Goal: Task Accomplishment & Management: Manage account settings

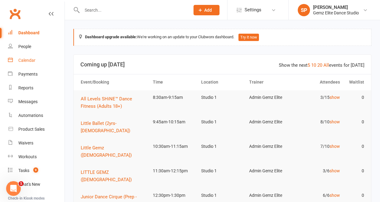
click at [27, 61] on div "Calendar" at bounding box center [26, 60] width 17 height 5
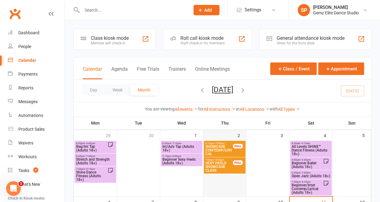
click at [207, 180] on div at bounding box center [225, 168] width 42 height 55
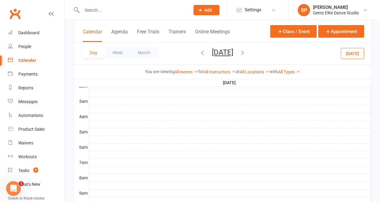
scroll to position [84, 0]
click at [145, 52] on button "Month" at bounding box center [144, 52] width 28 height 11
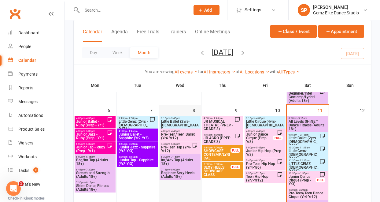
scroll to position [90, 0]
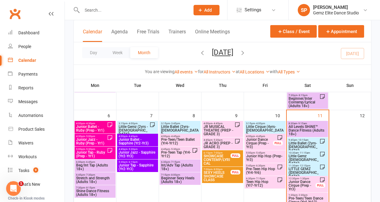
click at [305, 126] on span "All Levels SHiNE™ Dance Fitness (Adults 18+)" at bounding box center [307, 130] width 39 height 11
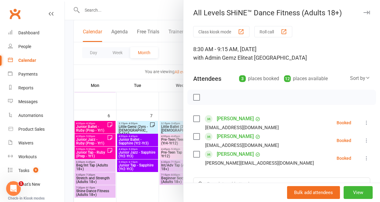
click at [109, 9] on div at bounding box center [222, 101] width 315 height 202
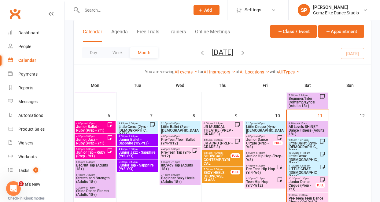
click at [109, 9] on input "text" at bounding box center [132, 10] width 105 height 9
paste input "[EMAIL_ADDRESS][DOMAIN_NAME]"
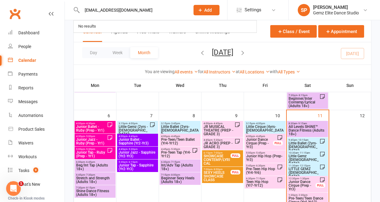
type input "[EMAIL_ADDRESS][DOMAIN_NAME]"
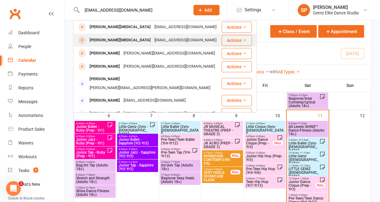
click at [102, 42] on div "[PERSON_NAME][MEDICAL_DATA]" at bounding box center [120, 40] width 65 height 9
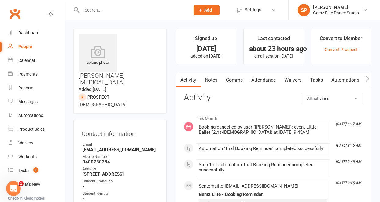
click at [213, 81] on link "Notes" at bounding box center [210, 80] width 21 height 14
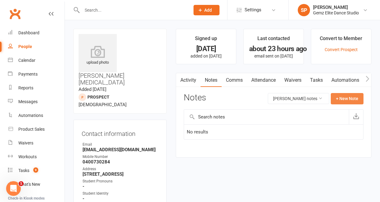
click at [339, 95] on button "+ New Note" at bounding box center [347, 98] width 33 height 11
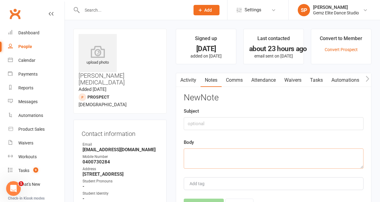
click at [257, 152] on textarea at bounding box center [274, 158] width 180 height 20
paste textarea "Good morning, I wanted to let you that we will need to cancel this booking for …"
type textarea "Good morning, I wanted to let you that we will need to cancel this booking for …"
click at [211, 122] on input "text" at bounding box center [274, 123] width 180 height 13
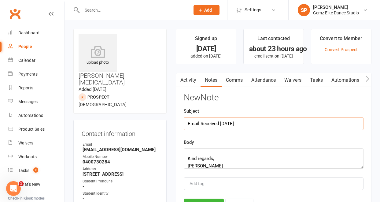
type input "Email Received [DATE]"
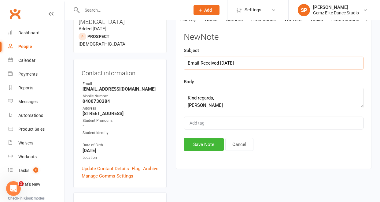
scroll to position [67, 0]
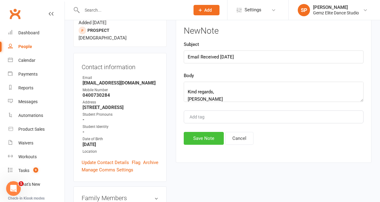
click at [202, 138] on button "Save Note" at bounding box center [204, 138] width 40 height 13
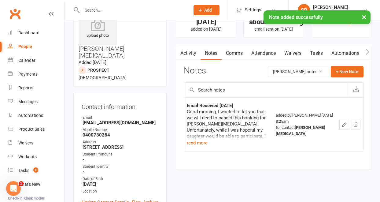
scroll to position [26, 0]
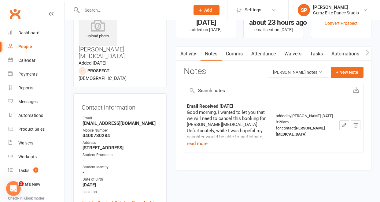
click at [200, 144] on button "read more" at bounding box center [197, 143] width 21 height 7
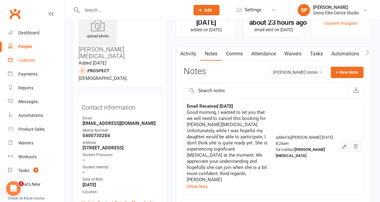
click at [29, 60] on div "Calendar" at bounding box center [26, 60] width 17 height 5
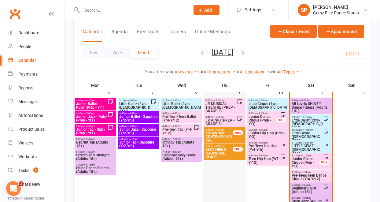
scroll to position [82, 0]
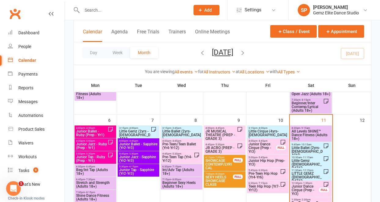
click at [323, 147] on div "9:45am - 10:15am Little Ballet (2yrs-[DEMOGRAPHIC_DATA])" at bounding box center [311, 150] width 42 height 16
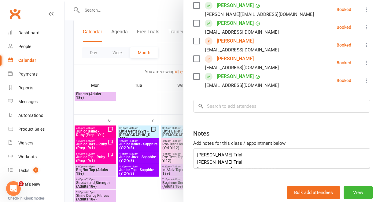
scroll to position [169, 0]
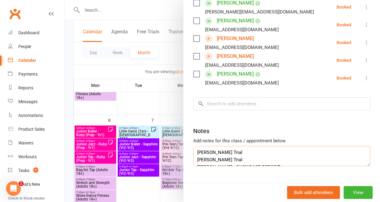
click at [290, 155] on textarea "[PERSON_NAME] Trial [PERSON_NAME] Trial [PERSON_NAME] - SHOWCASE DEPOSIT" at bounding box center [281, 156] width 177 height 20
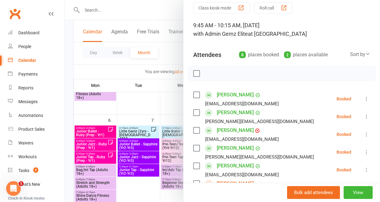
scroll to position [10, 0]
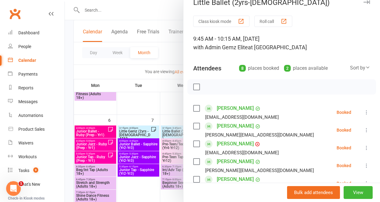
click at [34, 60] on div "Calendar" at bounding box center [27, 60] width 18 height 5
click at [23, 60] on div "Calendar" at bounding box center [27, 60] width 18 height 5
